Goal: Navigation & Orientation: Find specific page/section

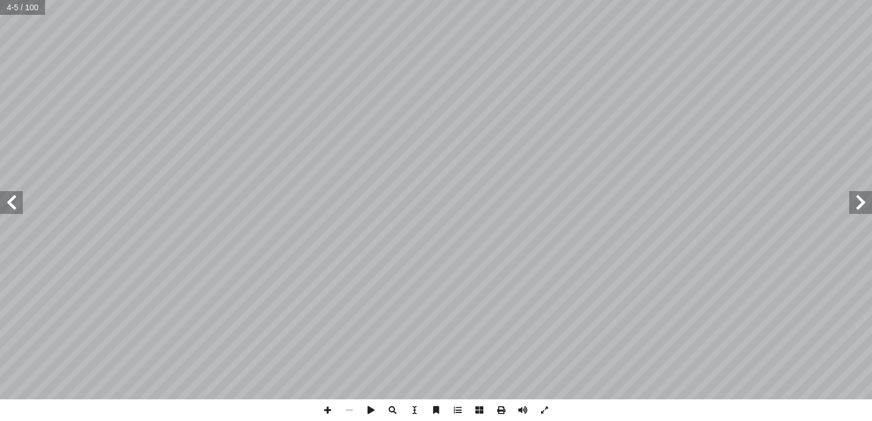
click at [17, 209] on span at bounding box center [11, 202] width 23 height 23
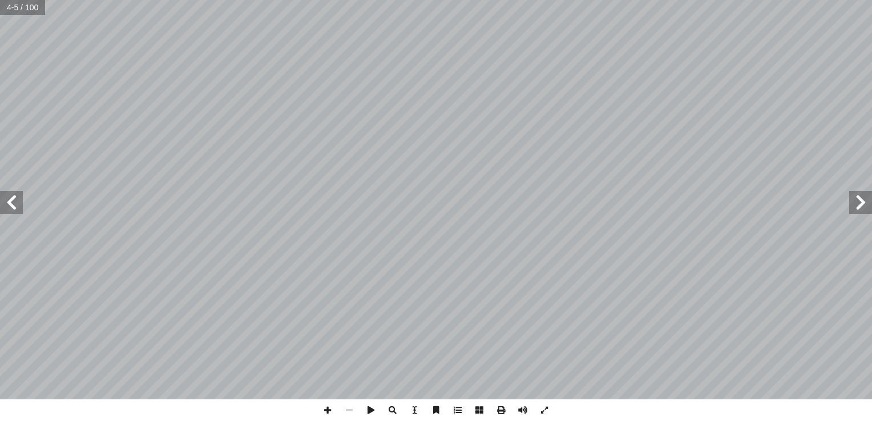
click at [17, 209] on span at bounding box center [11, 202] width 23 height 23
click at [855, 211] on span at bounding box center [861, 202] width 23 height 23
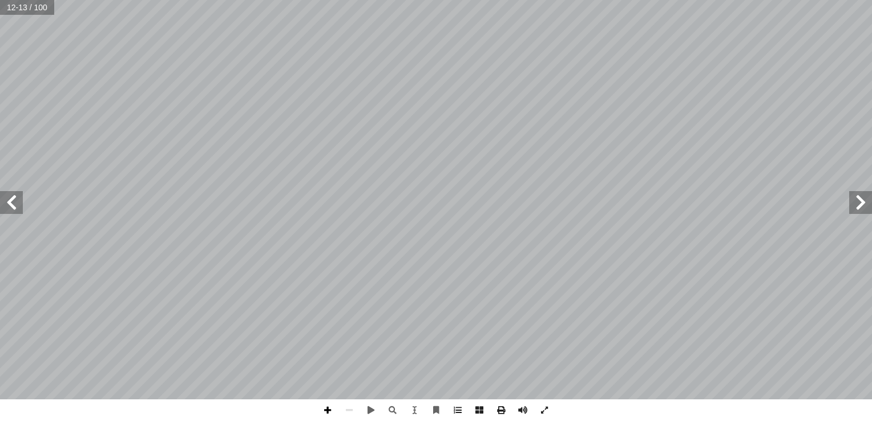
click at [328, 414] on span at bounding box center [328, 411] width 22 height 22
click at [327, 412] on span at bounding box center [328, 411] width 22 height 22
click at [16, 210] on span at bounding box center [11, 202] width 23 height 23
click at [348, 410] on span at bounding box center [350, 411] width 22 height 22
click at [331, 408] on span at bounding box center [328, 411] width 22 height 22
